Goal: Find specific page/section: Find specific page/section

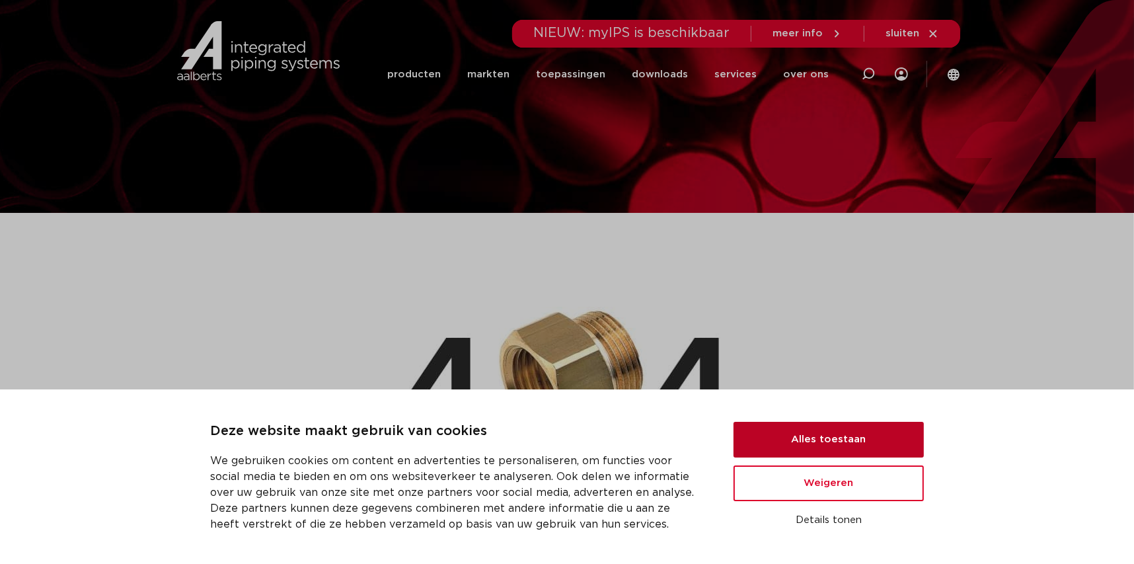
click at [878, 443] on button "Alles toestaan" at bounding box center [829, 440] width 190 height 36
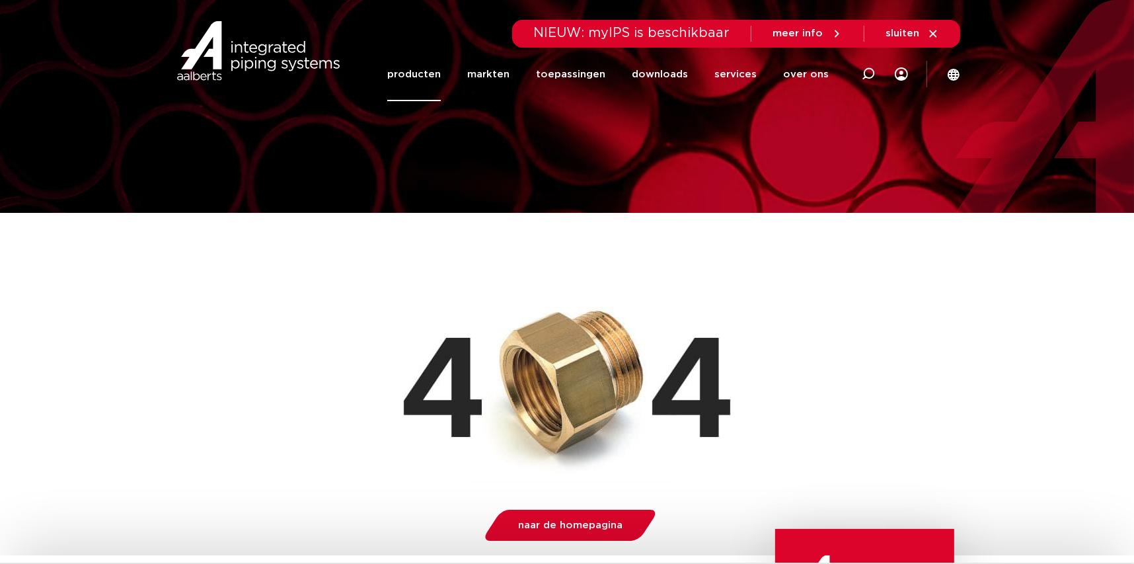
click at [426, 76] on link "producten" at bounding box center [414, 75] width 54 height 54
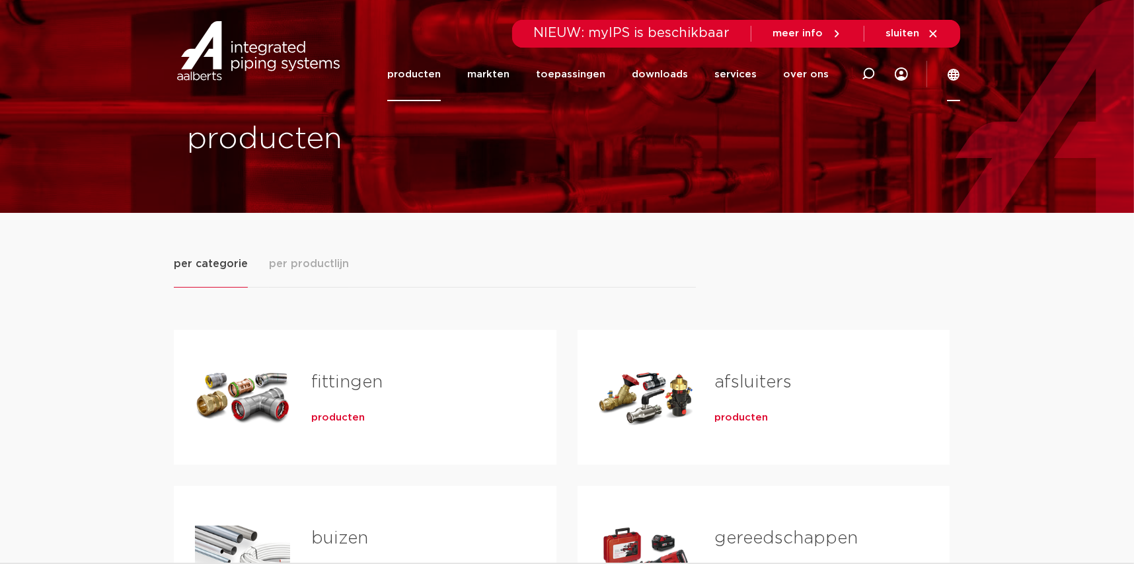
click at [955, 75] on icon at bounding box center [954, 75] width 12 height 12
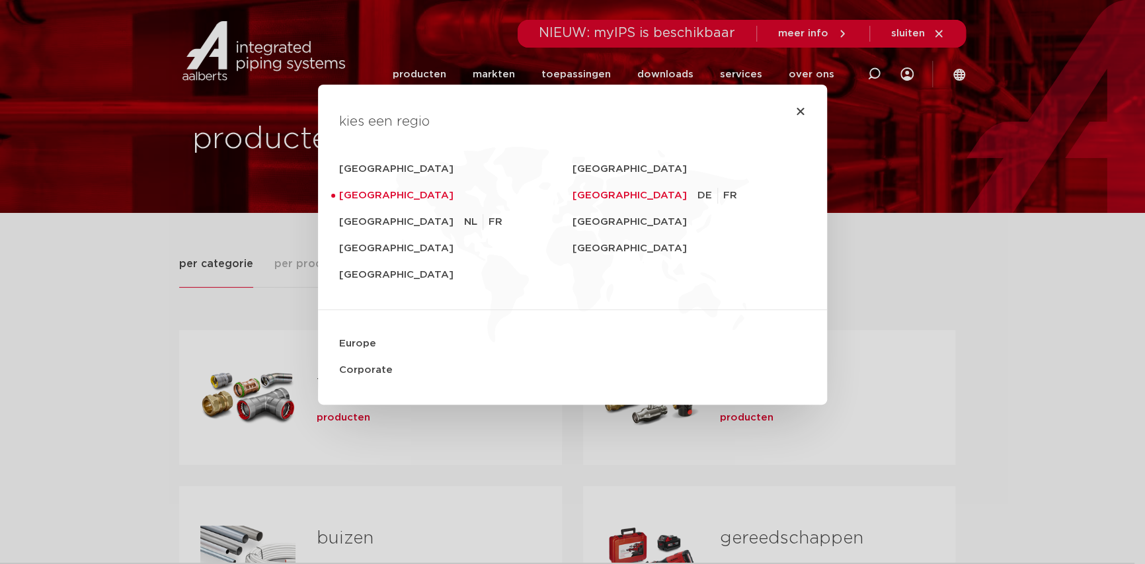
click at [601, 195] on link "Switzerland" at bounding box center [634, 195] width 125 height 26
